Goal: Navigation & Orientation: Understand site structure

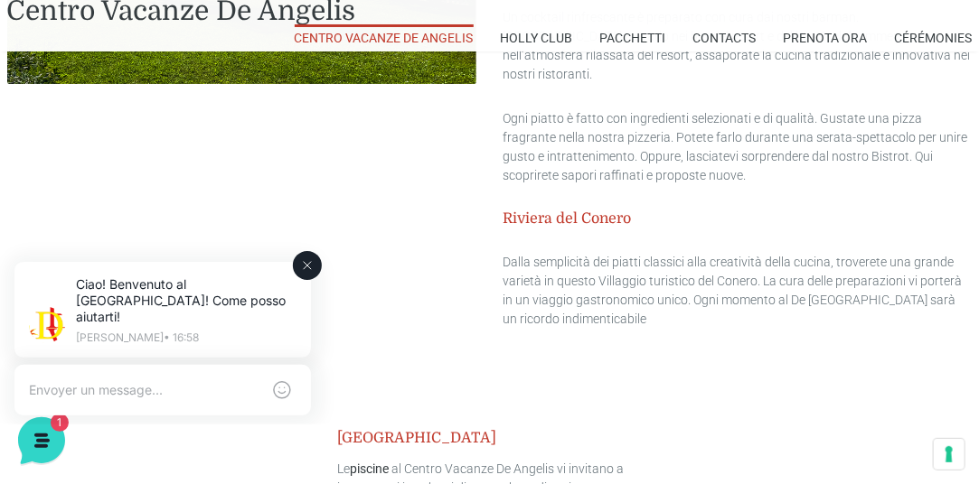
scroll to position [2319, 0]
click at [304, 258] on icon at bounding box center [307, 265] width 14 height 14
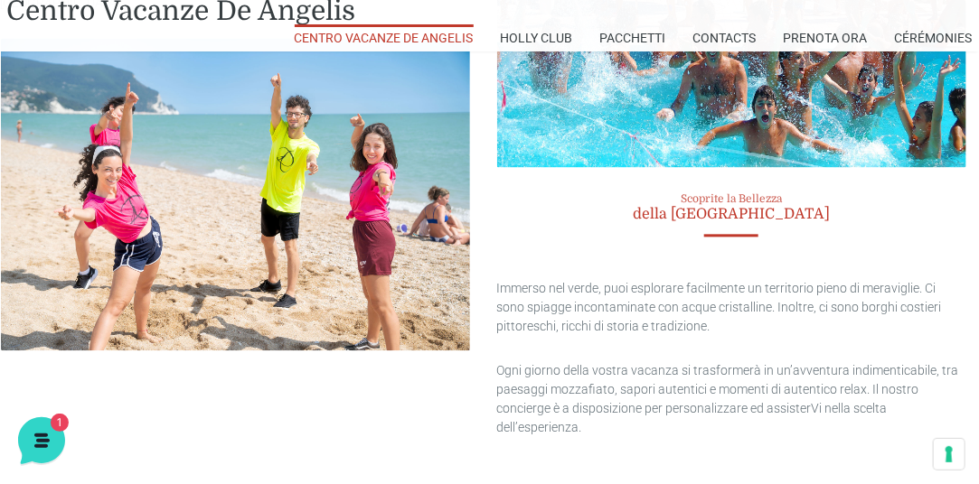
scroll to position [3398, 6]
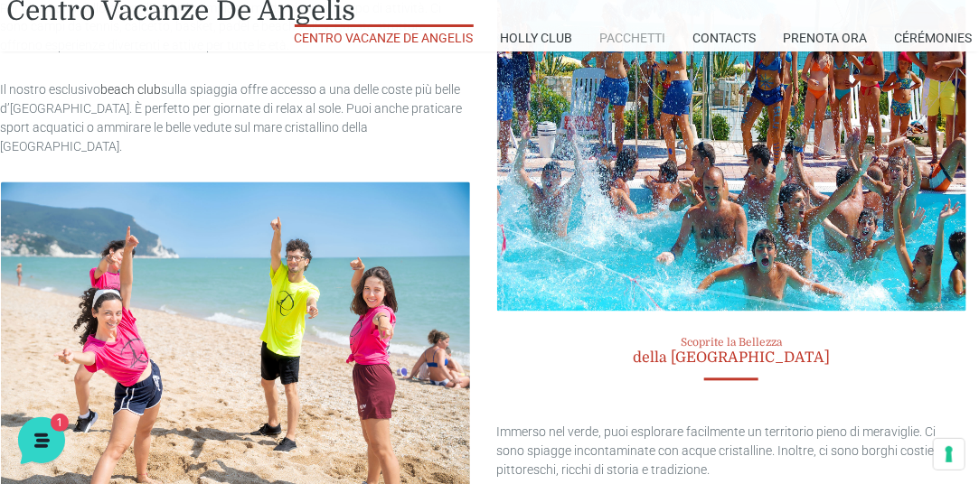
click at [630, 34] on link "Pacchetti" at bounding box center [633, 37] width 66 height 27
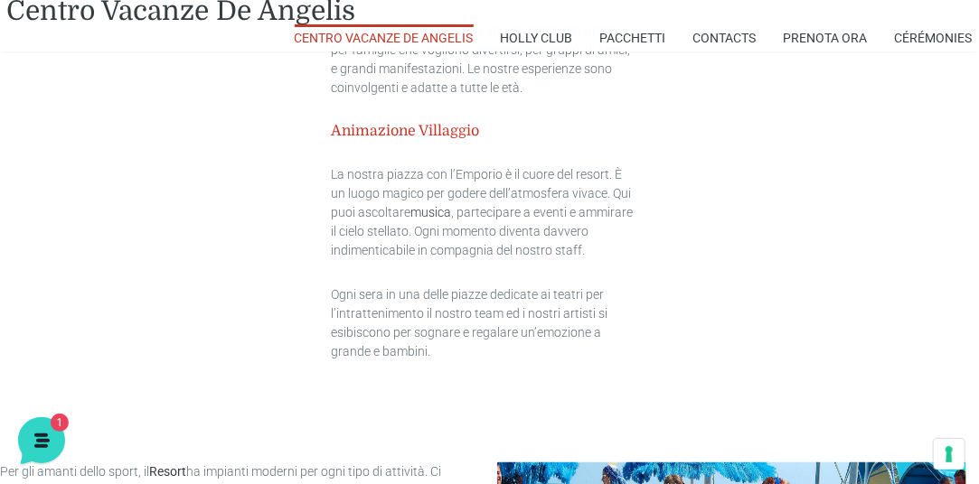
scroll to position [2933, 6]
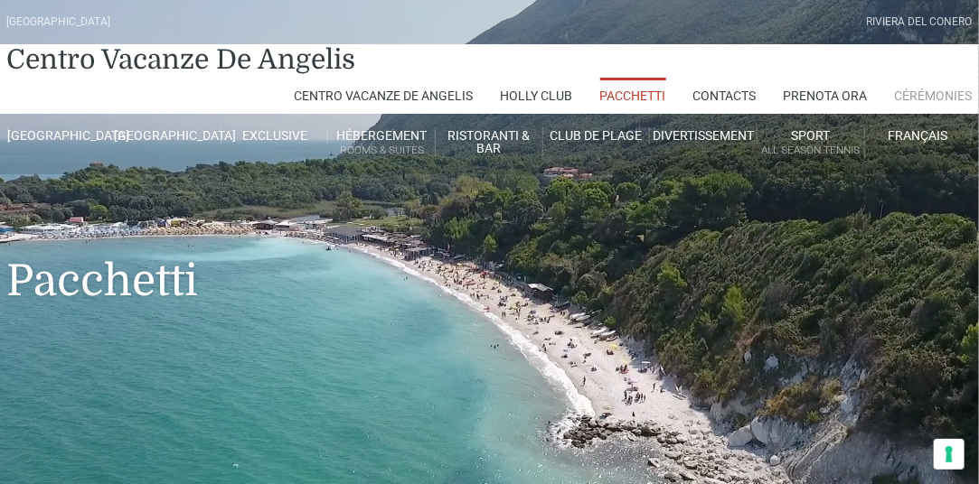
click at [916, 105] on link "Cérémonies" at bounding box center [934, 96] width 78 height 36
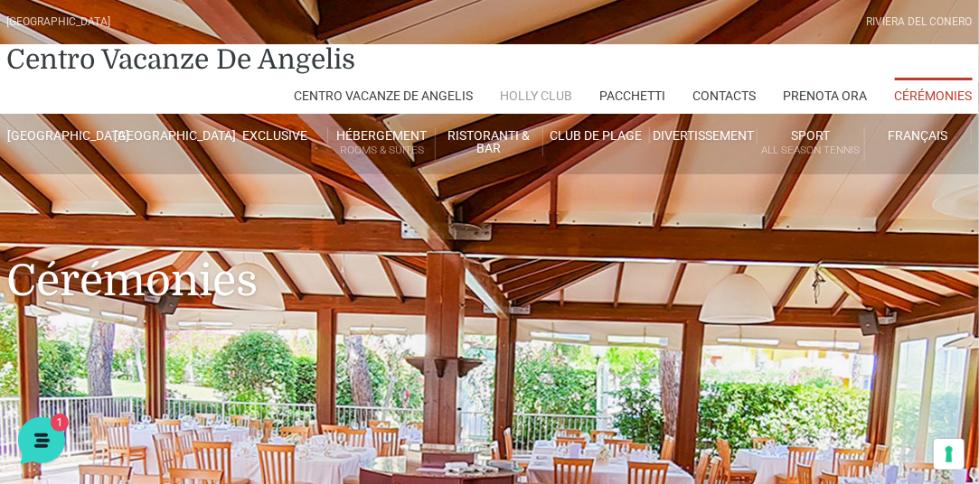
click at [536, 88] on link "Holly Club" at bounding box center [537, 96] width 72 height 36
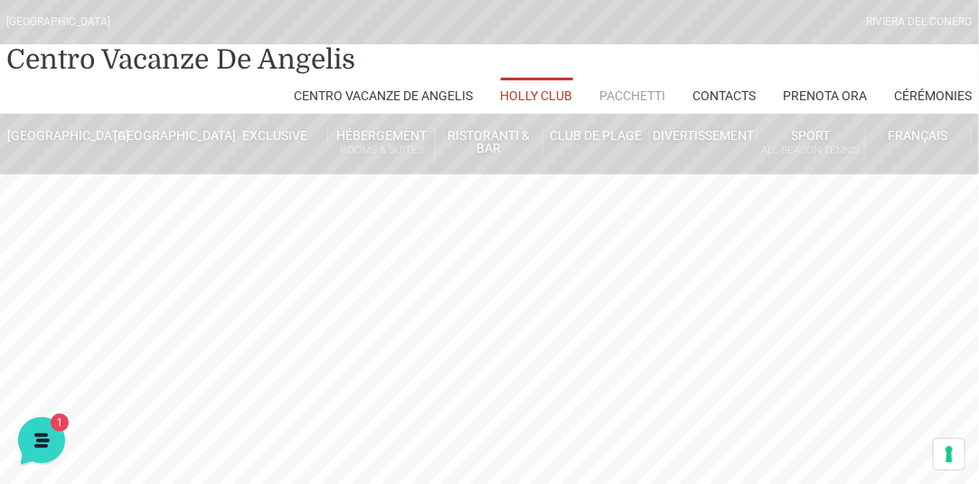
click at [622, 91] on link "Pacchetti" at bounding box center [633, 96] width 66 height 36
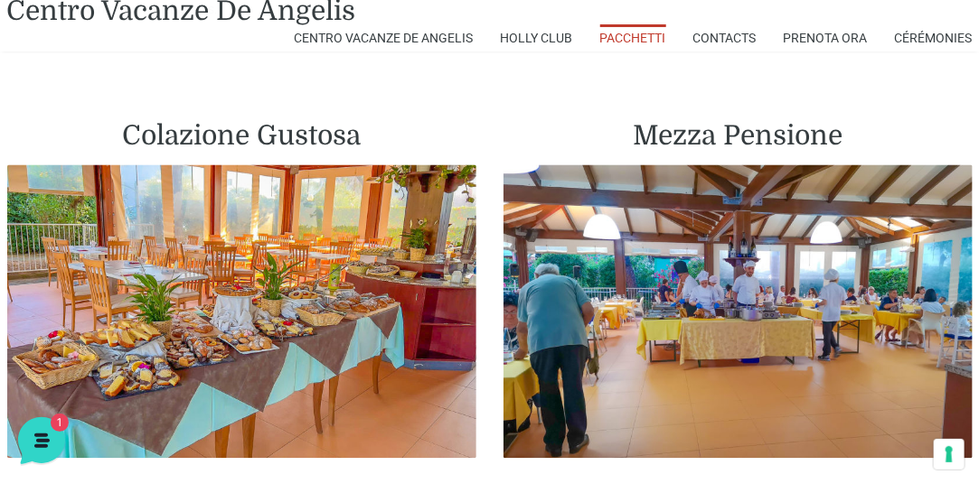
scroll to position [1112, 1]
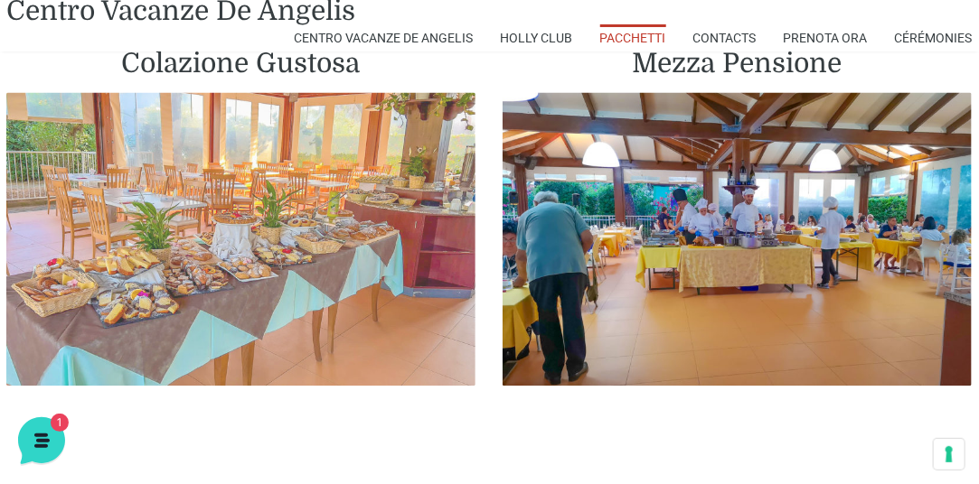
click at [271, 240] on img at bounding box center [240, 239] width 469 height 293
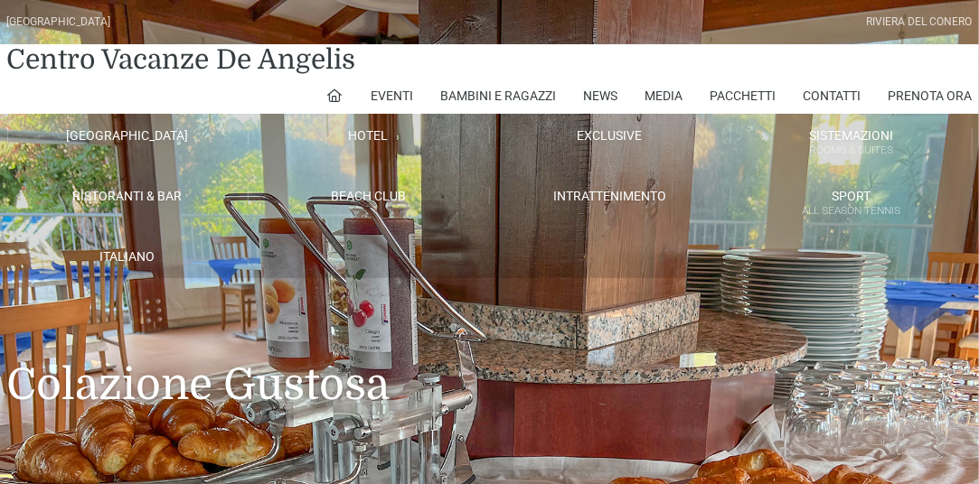
click at [255, 241] on div "Villaggio Hotel Resort Riviera Del Conero Centro Vacanze De Angelis Eventi Miss…" at bounding box center [489, 139] width 979 height 278
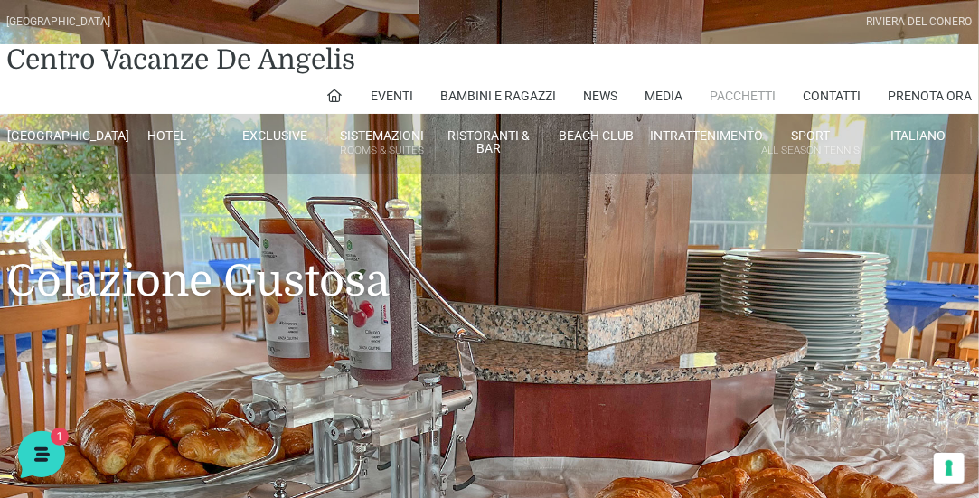
click at [748, 89] on link "Pacchetti" at bounding box center [743, 96] width 66 height 36
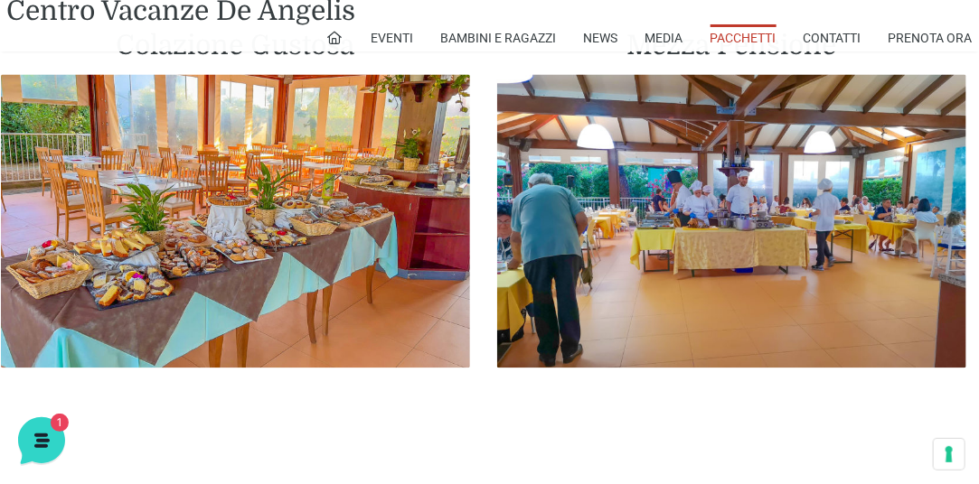
scroll to position [1129, 6]
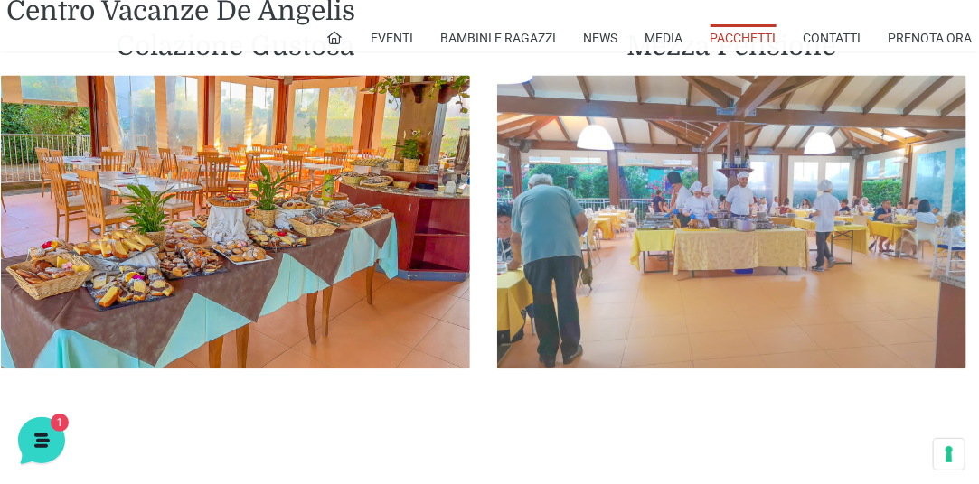
click at [702, 242] on img at bounding box center [731, 222] width 469 height 293
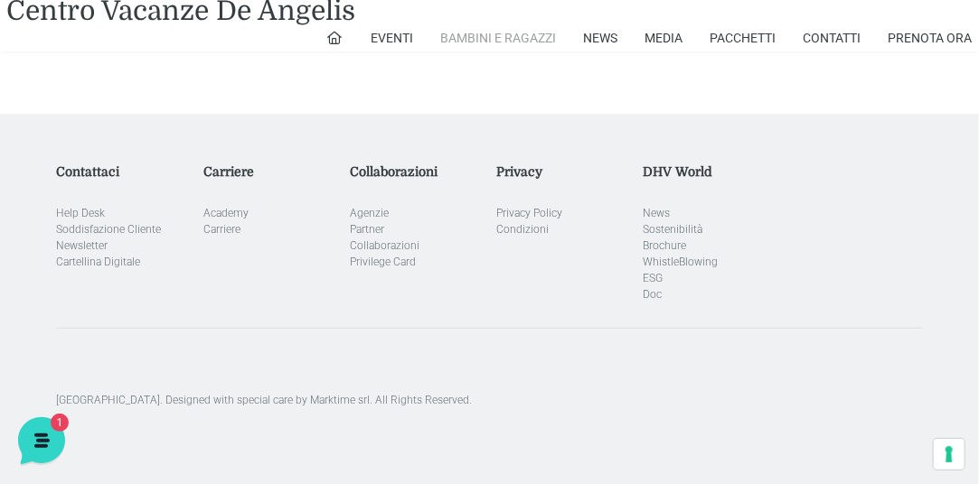
scroll to position [2408, 0]
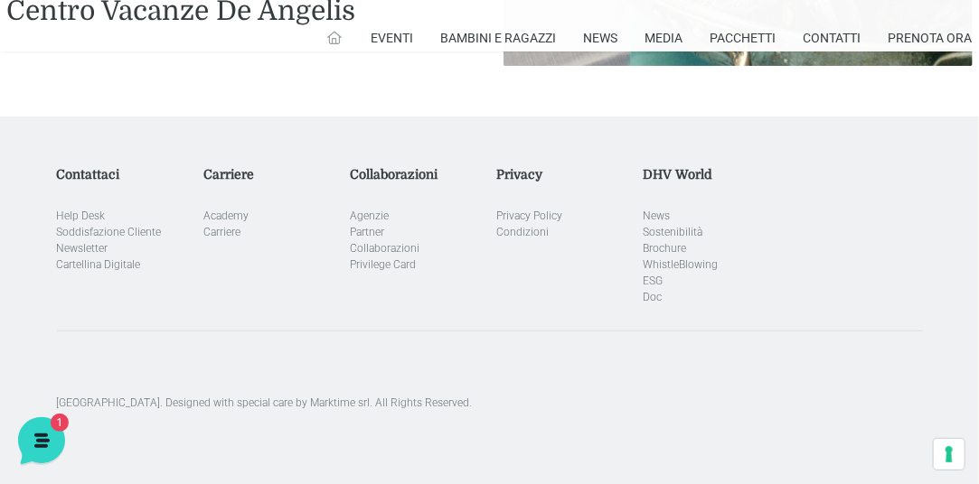
click at [330, 33] on icon at bounding box center [335, 38] width 16 height 16
